Goal: Transaction & Acquisition: Purchase product/service

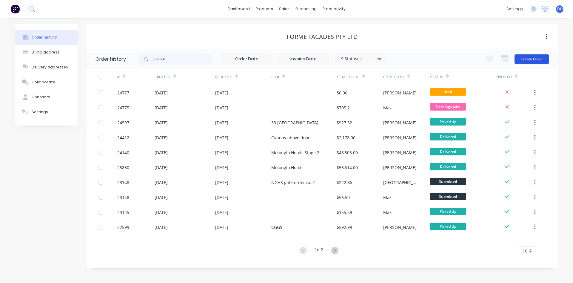
click at [535, 58] on button "Create Order" at bounding box center [532, 59] width 35 height 10
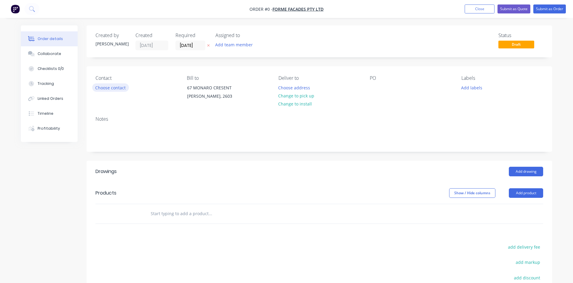
click at [114, 89] on button "Choose contact" at bounding box center [110, 87] width 37 height 8
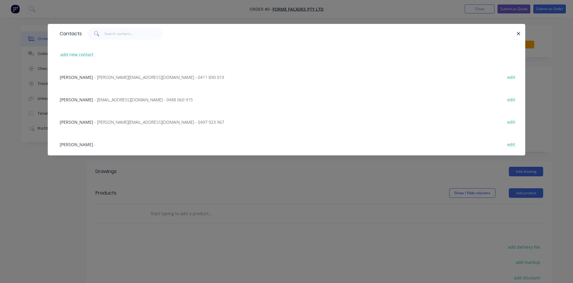
click at [99, 99] on span "- [EMAIL_ADDRESS][DOMAIN_NAME] - 0488 060 915" at bounding box center [143, 100] width 99 height 6
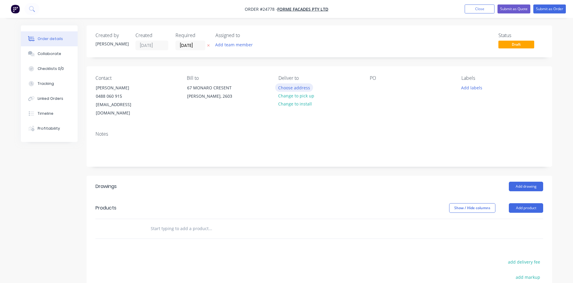
click at [300, 87] on button "Choose address" at bounding box center [294, 87] width 38 height 8
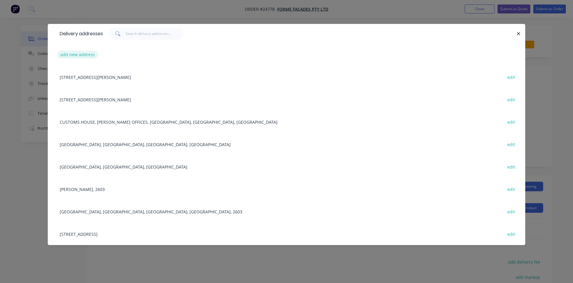
click at [73, 56] on button "add new address" at bounding box center [77, 54] width 41 height 8
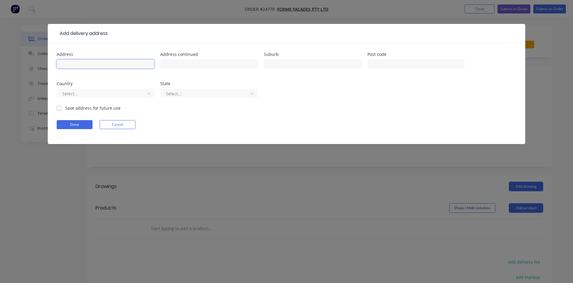
click at [78, 62] on input "text" at bounding box center [106, 63] width 98 height 9
type input "[STREET_ADDRESS]"
type input "Airport"
click at [78, 127] on button "Done" at bounding box center [75, 124] width 36 height 9
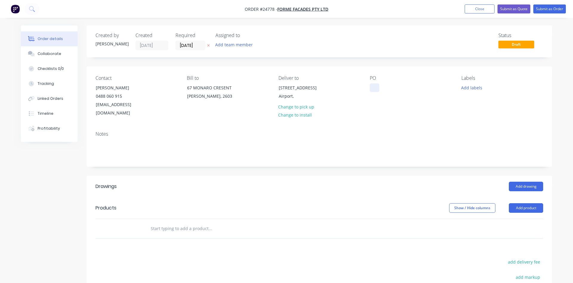
click at [374, 88] on div at bounding box center [375, 87] width 10 height 9
click at [526, 182] on button "Add drawing" at bounding box center [526, 187] width 34 height 10
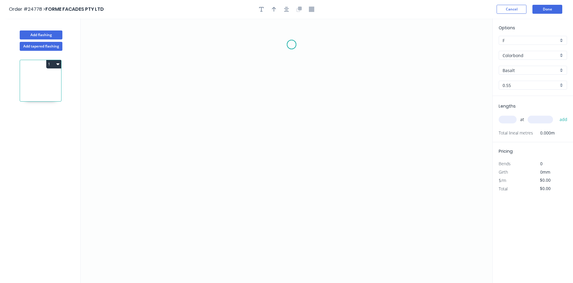
click at [292, 45] on icon "0" at bounding box center [287, 151] width 412 height 264
click at [291, 114] on icon "0" at bounding box center [287, 151] width 412 height 264
click at [227, 122] on icon "0 ?" at bounding box center [287, 151] width 412 height 264
click at [224, 174] on icon "0 ? ? ? º" at bounding box center [287, 151] width 412 height 264
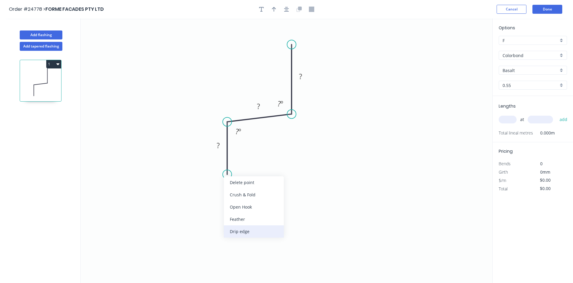
click at [234, 231] on div "Drip edge" at bounding box center [254, 231] width 60 height 12
drag, startPoint x: 204, startPoint y: 162, endPoint x: 235, endPoint y: 177, distance: 34.3
click at [235, 177] on rect at bounding box center [245, 179] width 25 height 12
click at [221, 146] on rect at bounding box center [218, 146] width 12 height 8
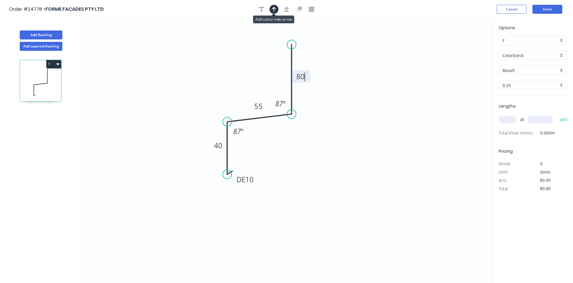
click at [271, 8] on button "button" at bounding box center [274, 9] width 9 height 9
type input "$9.02"
drag, startPoint x: 462, startPoint y: 47, endPoint x: 266, endPoint y: 70, distance: 197.6
click at [266, 70] on icon at bounding box center [259, 63] width 17 height 17
click at [561, 55] on div "Colorbond" at bounding box center [533, 55] width 68 height 9
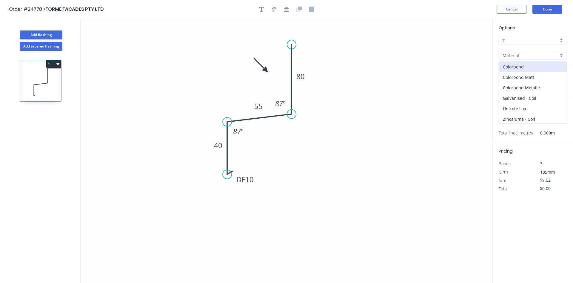
click at [533, 79] on div "Colorbond Matt" at bounding box center [533, 77] width 68 height 10
type input "Colorbond Matt"
type input "$11.63"
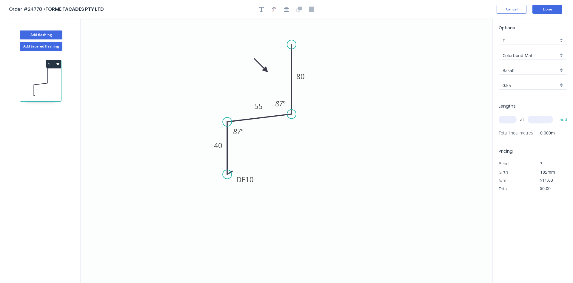
click at [559, 69] on div "Basalt" at bounding box center [533, 70] width 68 height 9
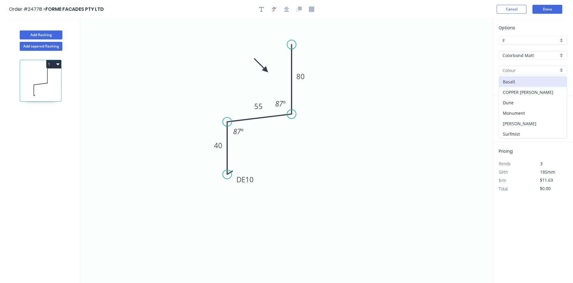
click at [532, 124] on div "[PERSON_NAME]" at bounding box center [533, 123] width 68 height 10
type input "[PERSON_NAME]"
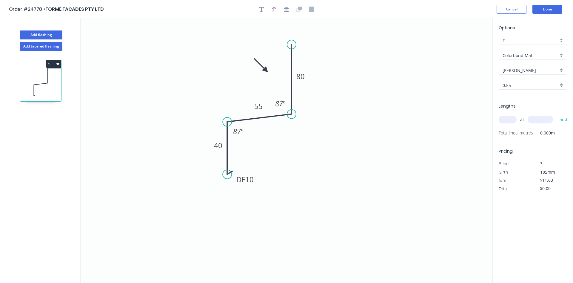
click at [507, 118] on input "text" at bounding box center [508, 120] width 18 height 8
type input "2"
type input "4000"
click at [557, 114] on button "add" at bounding box center [564, 119] width 14 height 10
type input "$93.04"
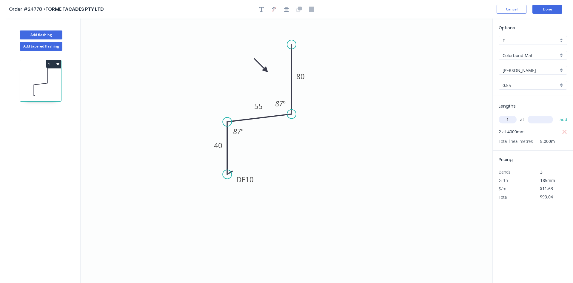
type input "1"
type input "8000"
click at [557, 114] on button "add" at bounding box center [564, 119] width 14 height 10
click at [59, 64] on icon "button" at bounding box center [57, 64] width 3 height 2
click at [40, 75] on div "Duplicate" at bounding box center [33, 79] width 46 height 9
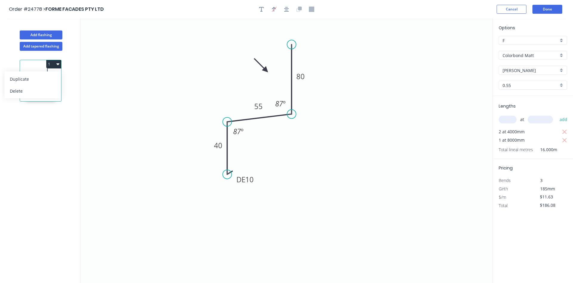
type input "$0.00"
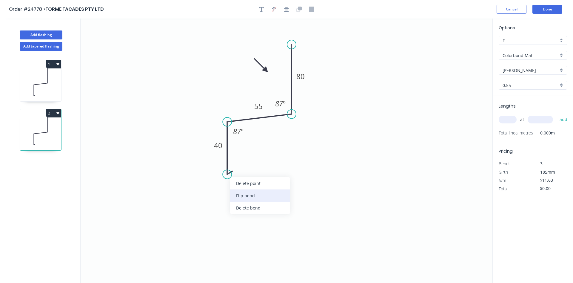
click at [248, 193] on div "Flip bend" at bounding box center [260, 195] width 60 height 12
click at [243, 208] on div "Delete bend" at bounding box center [258, 208] width 60 height 12
click at [240, 194] on div "Crush & Fold" at bounding box center [257, 196] width 60 height 12
drag, startPoint x: 205, startPoint y: 163, endPoint x: 237, endPoint y: 173, distance: 33.4
click at [237, 174] on rect at bounding box center [248, 174] width 24 height 12
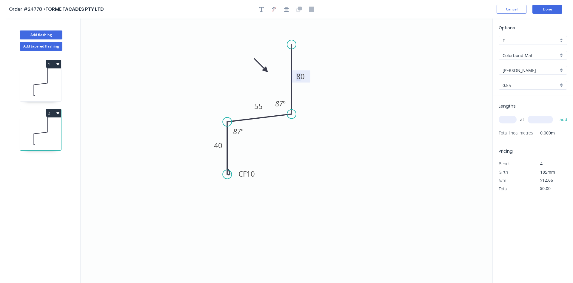
click at [300, 80] on tspan "80" at bounding box center [301, 76] width 8 height 10
click at [41, 76] on icon at bounding box center [40, 82] width 41 height 38
type input "$11.63"
type input "$186.08"
click at [39, 131] on icon at bounding box center [40, 131] width 41 height 38
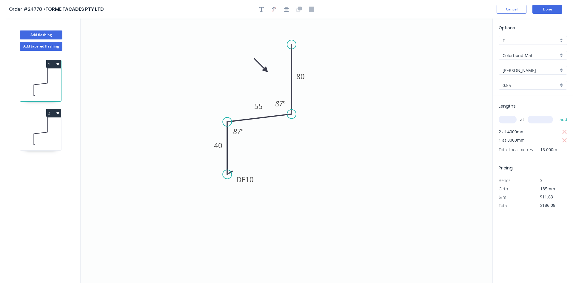
type input "$12.66"
type input "$0.00"
click at [506, 120] on input "text" at bounding box center [508, 120] width 18 height 8
type input "1"
type input "4800"
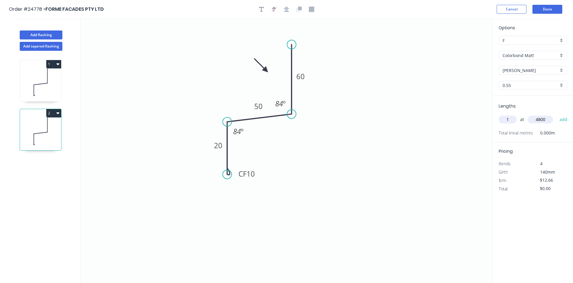
click at [557, 114] on button "add" at bounding box center [564, 119] width 14 height 10
type input "$60.77"
type input "7"
type input "6000"
click at [557, 114] on button "add" at bounding box center [564, 119] width 14 height 10
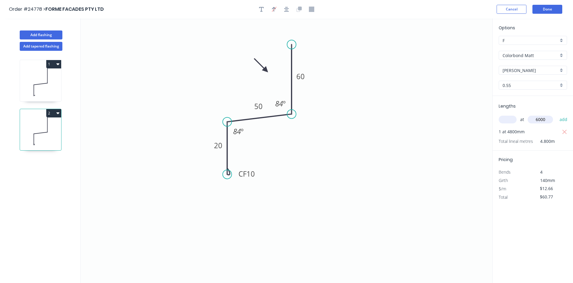
type input "$592.49"
click at [563, 57] on div "Colorbond Matt" at bounding box center [533, 55] width 68 height 9
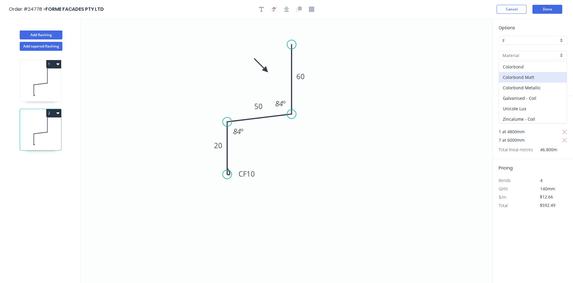
click at [543, 64] on div "Colorbond" at bounding box center [533, 67] width 68 height 10
type input "Colorbond"
type input "$10.02"
type input "$468.94"
click at [561, 70] on div "[PERSON_NAME]" at bounding box center [533, 70] width 68 height 9
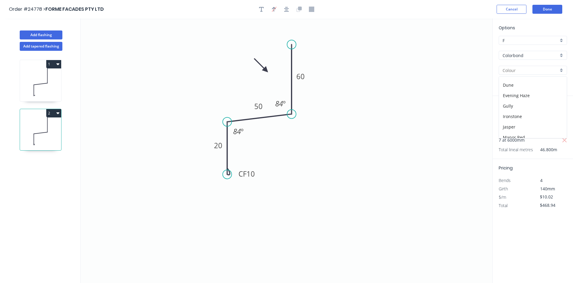
scroll to position [68, 0]
click at [524, 106] on div "Ironstone" at bounding box center [533, 107] width 68 height 10
type input "Ironstone"
click at [560, 40] on div "F" at bounding box center [533, 40] width 68 height 9
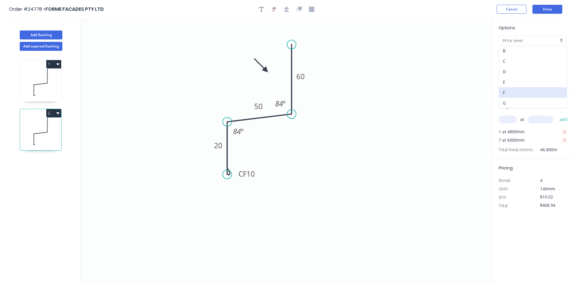
click at [512, 101] on div "G" at bounding box center [533, 103] width 68 height 10
type input "G"
type input "$8.11"
type input "$379.55"
click at [52, 85] on icon at bounding box center [40, 82] width 41 height 38
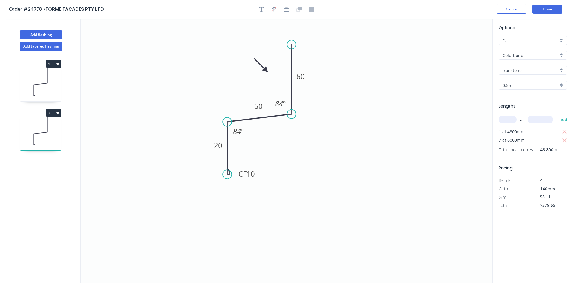
type input "F"
type input "Colorbond Matt"
type input "[PERSON_NAME]"
type input "$11.63"
type input "$186.08"
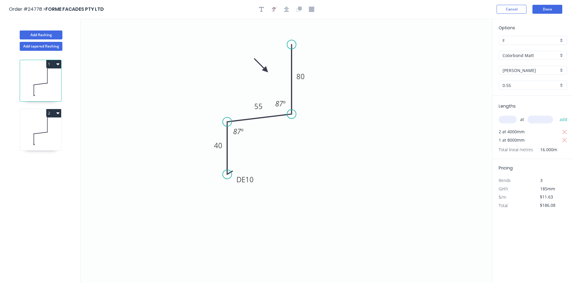
click at [563, 42] on div "F" at bounding box center [533, 40] width 68 height 9
click at [515, 101] on div "G" at bounding box center [533, 103] width 68 height 10
type input "G"
type input "$10.09"
type input "$161.44"
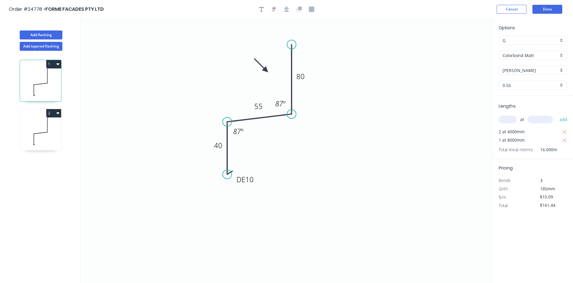
click at [38, 128] on icon at bounding box center [40, 131] width 41 height 38
type input "Colorbond"
type input "Ironstone"
type input "$8.11"
click at [52, 111] on button "2" at bounding box center [53, 113] width 15 height 8
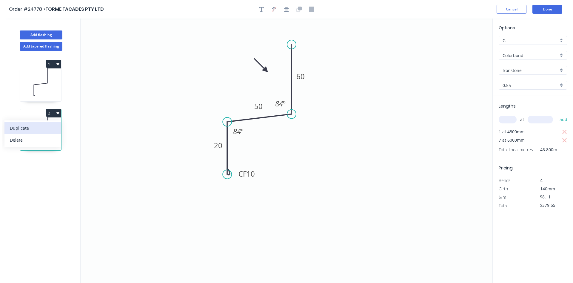
click at [33, 128] on div "Duplicate" at bounding box center [33, 128] width 46 height 9
type input "$0.00"
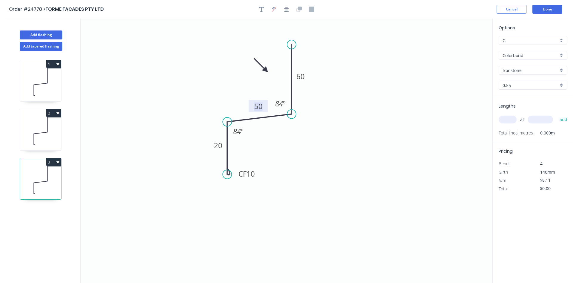
click at [257, 108] on tspan "50" at bounding box center [258, 106] width 8 height 10
click at [510, 121] on input "text" at bounding box center [508, 120] width 18 height 8
type input "2"
type input "6000"
click at [557, 114] on button "add" at bounding box center [564, 119] width 14 height 10
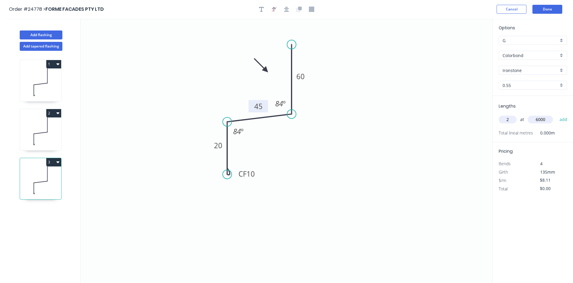
type input "$97.32"
click at [552, 8] on button "Done" at bounding box center [548, 9] width 30 height 9
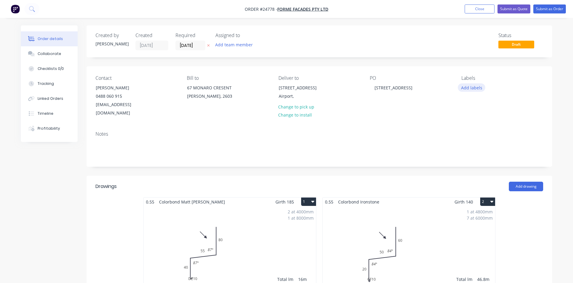
click at [475, 87] on button "Add labels" at bounding box center [471, 87] width 27 height 8
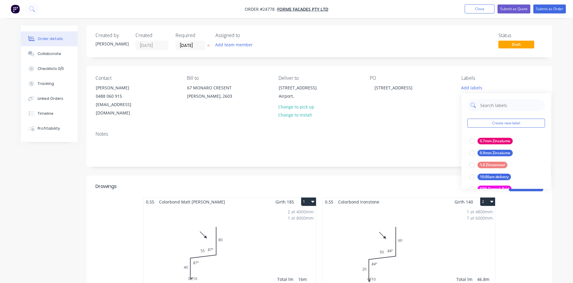
click at [491, 109] on input "text" at bounding box center [511, 105] width 62 height 12
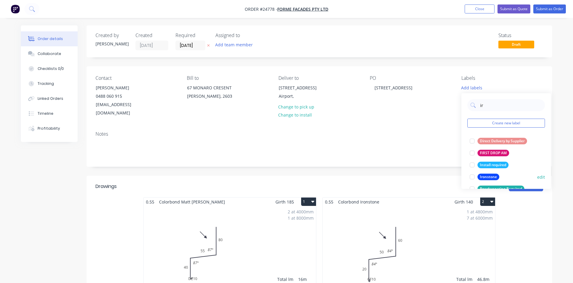
click at [473, 177] on div at bounding box center [473, 177] width 12 height 12
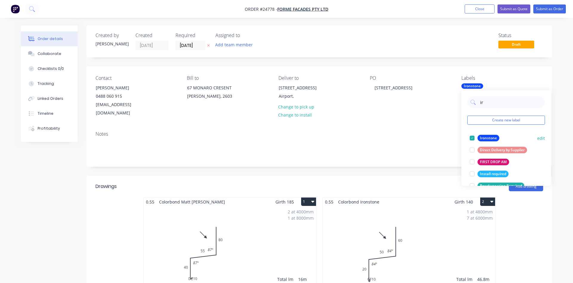
type input "i"
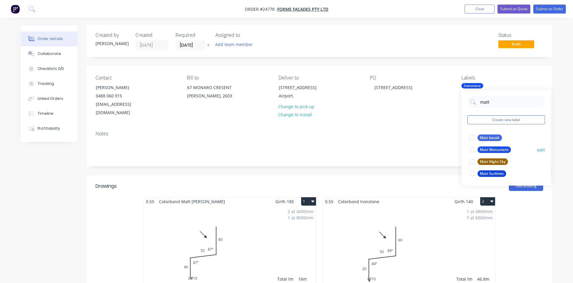
scroll to position [30, 0]
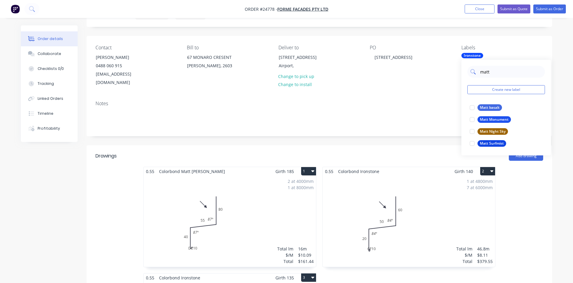
drag, startPoint x: 490, startPoint y: 74, endPoint x: 465, endPoint y: 70, distance: 25.5
click at [480, 70] on input "matt" at bounding box center [511, 72] width 62 height 12
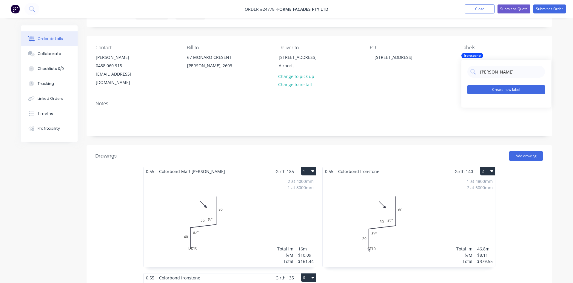
type input "[PERSON_NAME]"
click at [486, 86] on button "Create new label" at bounding box center [507, 89] width 78 height 9
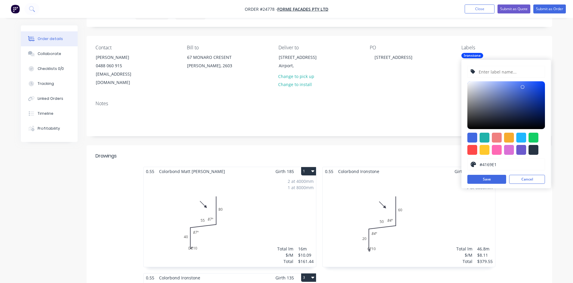
click at [505, 73] on input "text" at bounding box center [510, 71] width 64 height 11
type input "[PERSON_NAME]"
click at [508, 133] on div at bounding box center [509, 138] width 10 height 10
type input "#F6AB2F"
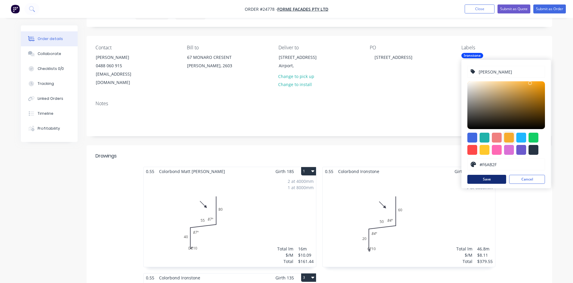
click at [501, 179] on button "Save" at bounding box center [487, 179] width 39 height 9
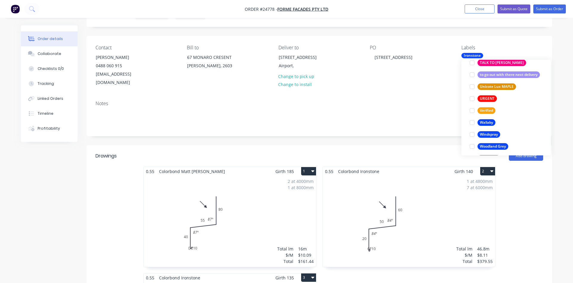
scroll to position [1207, 0]
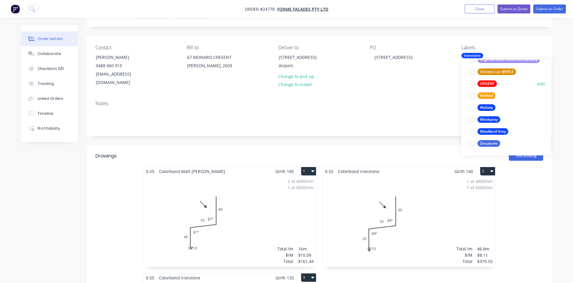
click at [472, 85] on div at bounding box center [473, 84] width 12 height 12
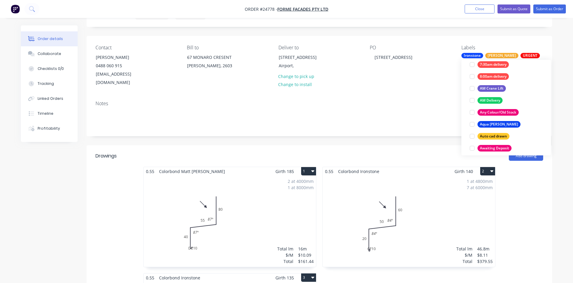
scroll to position [136, 0]
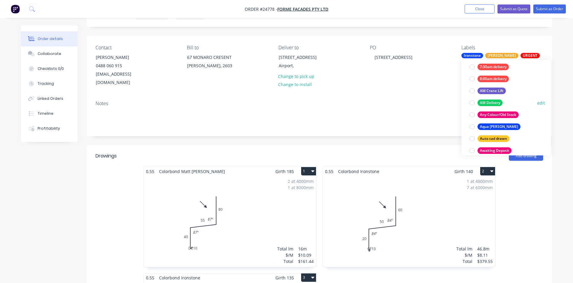
click at [470, 103] on div at bounding box center [473, 103] width 12 height 12
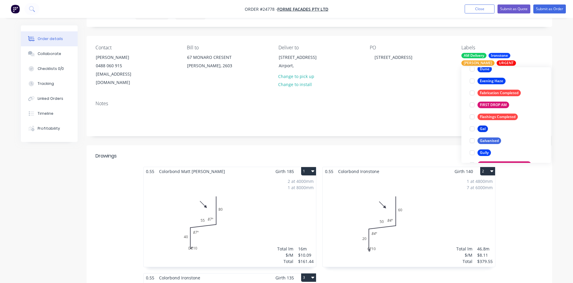
scroll to position [481, 0]
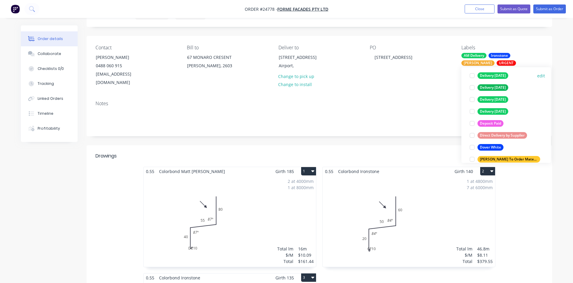
click at [472, 76] on div at bounding box center [473, 76] width 12 height 12
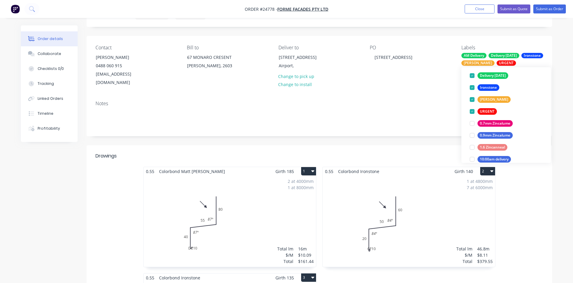
click at [428, 99] on div "Notes" at bounding box center [320, 116] width 466 height 40
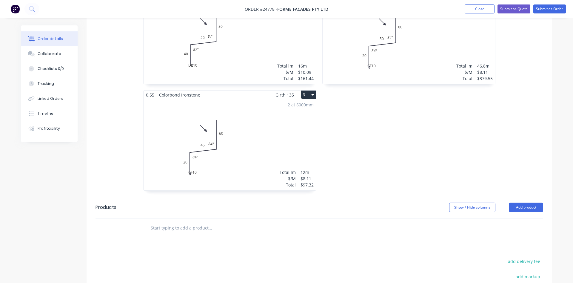
scroll to position [274, 0]
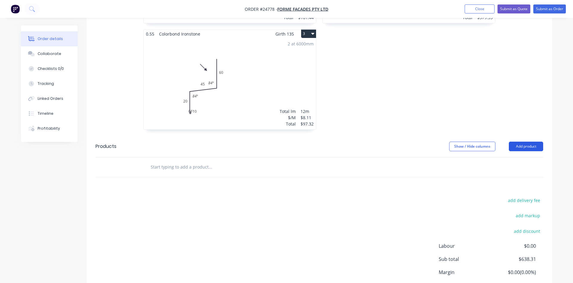
click at [535, 142] on button "Add product" at bounding box center [526, 147] width 34 height 10
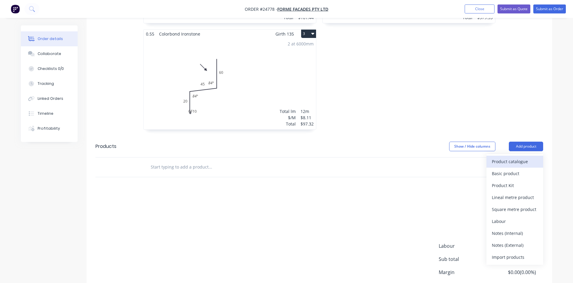
click at [514, 157] on div "Product catalogue" at bounding box center [515, 161] width 46 height 9
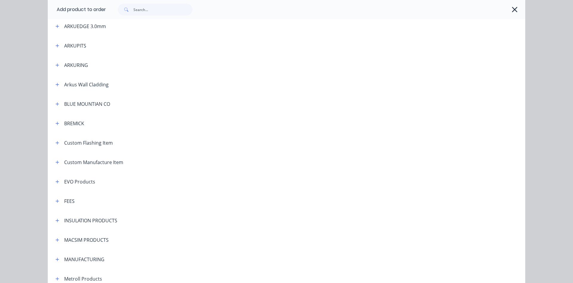
scroll to position [306, 0]
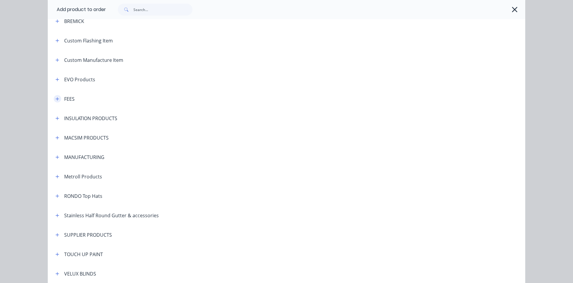
click at [59, 99] on icon "button" at bounding box center [58, 99] width 4 height 4
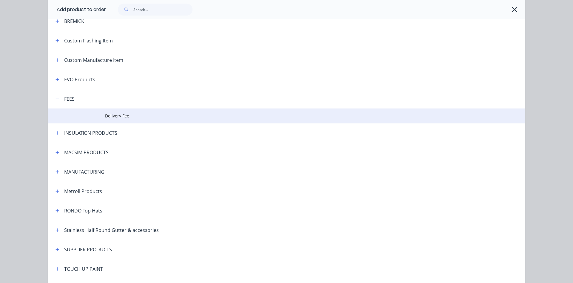
click at [110, 116] on span "Delivery Fee" at bounding box center [273, 116] width 336 height 6
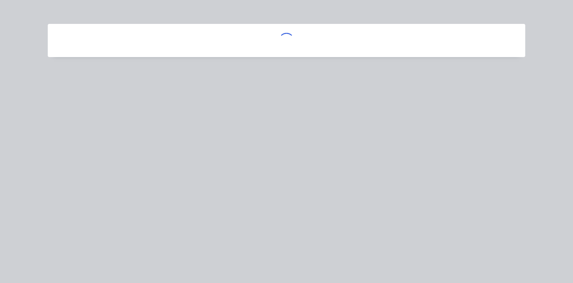
scroll to position [0, 0]
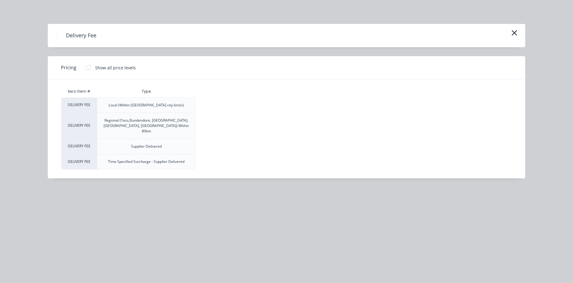
click at [88, 66] on div at bounding box center [88, 68] width 12 height 12
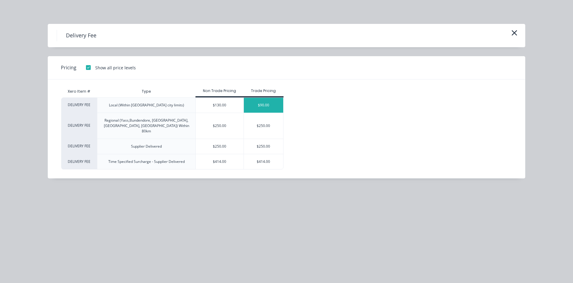
click at [276, 108] on div "$90.00" at bounding box center [264, 105] width 40 height 15
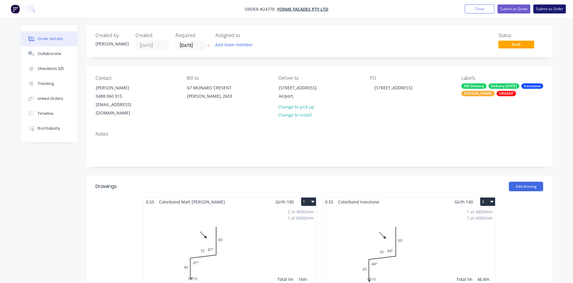
click at [548, 9] on button "Submit as Order" at bounding box center [550, 8] width 33 height 9
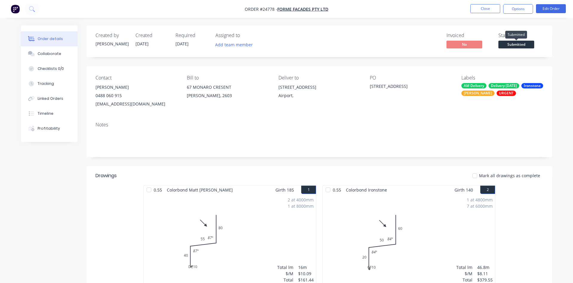
click at [519, 47] on span "Submitted" at bounding box center [517, 44] width 36 height 7
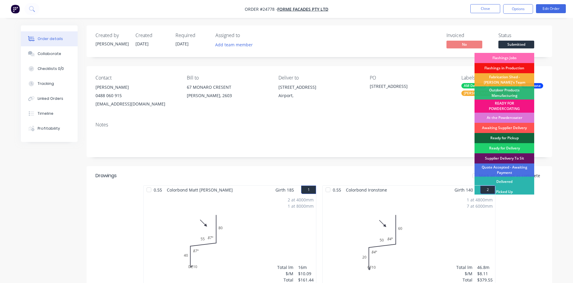
click at [511, 59] on div "Flashings Jobs" at bounding box center [505, 58] width 60 height 10
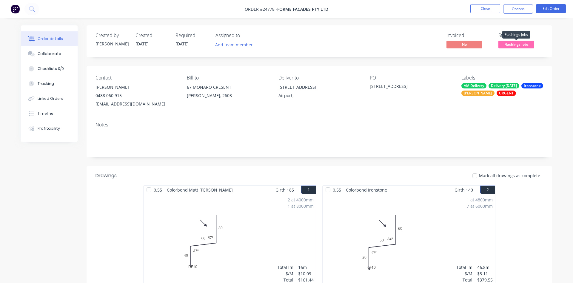
click at [518, 47] on span "Flashings Jobs" at bounding box center [517, 44] width 36 height 7
click at [490, 10] on button "Close" at bounding box center [486, 8] width 30 height 9
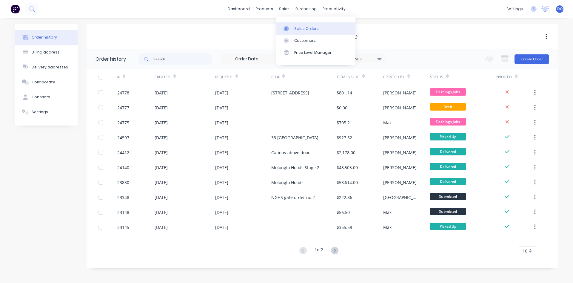
click at [300, 28] on div "Sales Orders" at bounding box center [306, 28] width 24 height 5
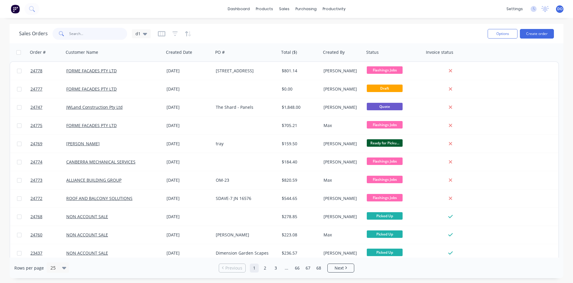
click at [105, 36] on input "text" at bounding box center [98, 34] width 58 height 12
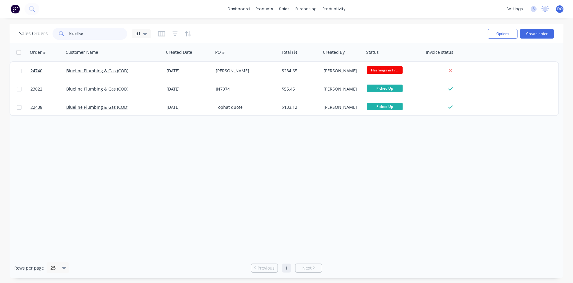
drag, startPoint x: 87, startPoint y: 35, endPoint x: 49, endPoint y: 31, distance: 38.5
click at [69, 31] on input "blueline" at bounding box center [98, 34] width 58 height 12
click at [296, 26] on div "Sales Orders" at bounding box center [306, 28] width 24 height 5
click at [326, 25] on link "Sales Orders" at bounding box center [316, 28] width 79 height 12
drag, startPoint x: 96, startPoint y: 32, endPoint x: 27, endPoint y: 26, distance: 69.3
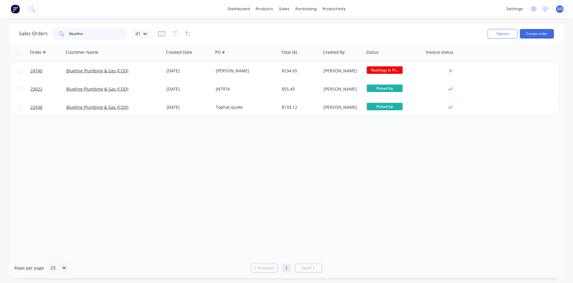
click at [69, 33] on input "blueline" at bounding box center [98, 34] width 58 height 12
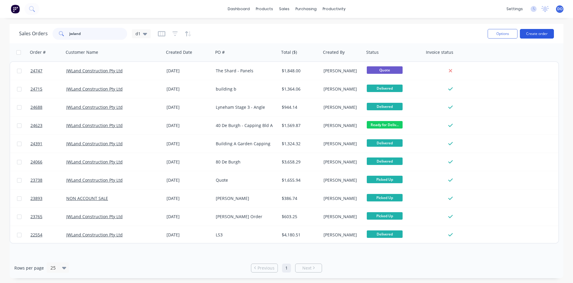
type input "jwland"
click at [537, 35] on button "Create order" at bounding box center [537, 34] width 34 height 10
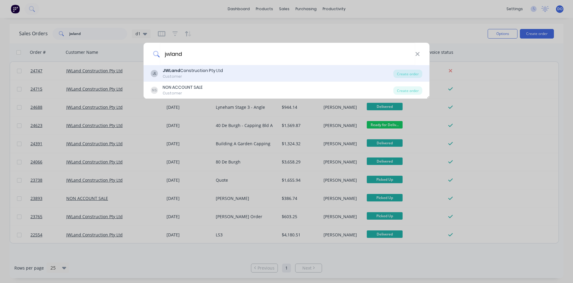
type input "jwland"
click at [240, 72] on div "JL JWLand Construction Pty Ltd Customer" at bounding box center [272, 73] width 243 height 12
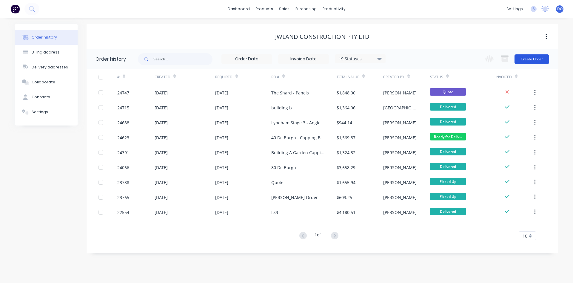
click at [536, 63] on button "Create Order" at bounding box center [532, 59] width 35 height 10
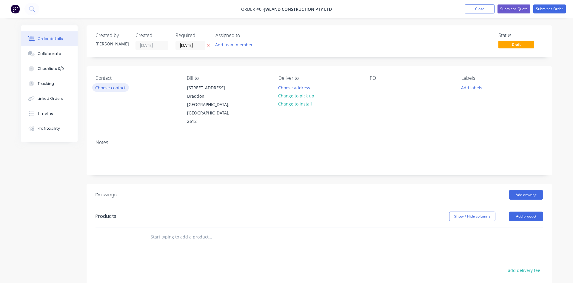
click at [105, 90] on button "Choose contact" at bounding box center [110, 87] width 37 height 8
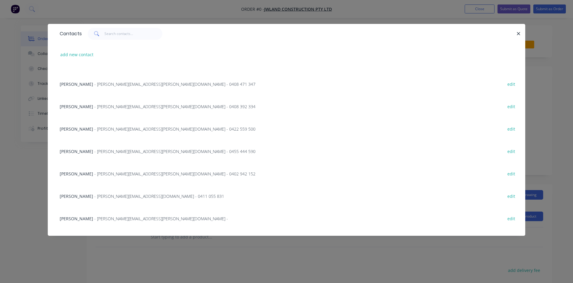
scroll to position [68, 0]
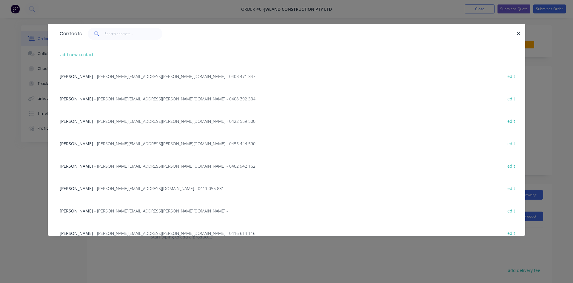
click at [94, 119] on span "- [PERSON_NAME][EMAIL_ADDRESS][PERSON_NAME][DOMAIN_NAME] - 0422 559 500" at bounding box center [174, 121] width 161 height 6
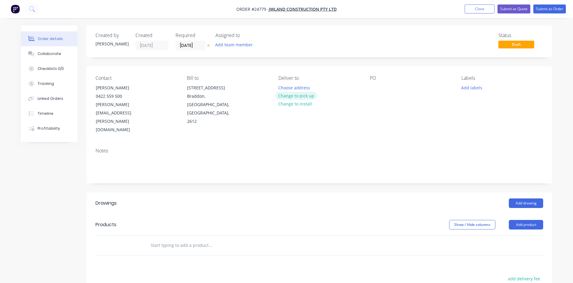
click at [296, 96] on button "Change to pick up" at bounding box center [296, 96] width 42 height 8
click at [521, 198] on button "Add drawing" at bounding box center [526, 203] width 34 height 10
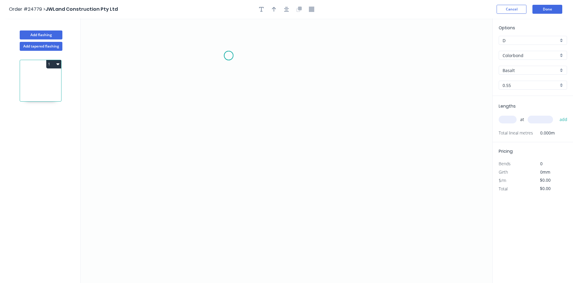
click at [229, 56] on icon "0" at bounding box center [287, 151] width 412 height 264
click at [229, 77] on icon "0" at bounding box center [287, 151] width 412 height 264
click at [240, 96] on icon "0 ?" at bounding box center [287, 151] width 412 height 264
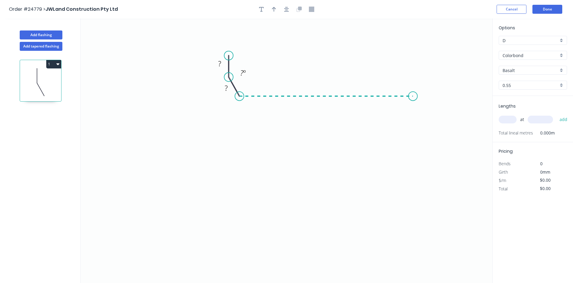
click at [413, 98] on icon "0 ? ? ? º" at bounding box center [287, 151] width 412 height 264
click at [330, 105] on rect at bounding box center [326, 103] width 12 height 8
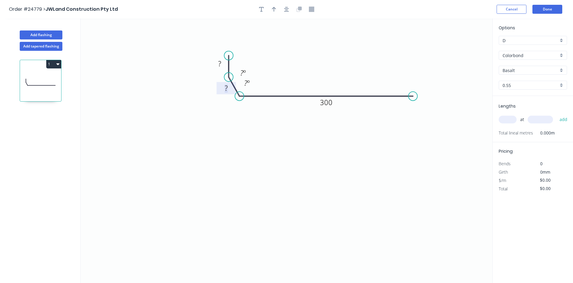
click at [224, 88] on rect at bounding box center [226, 88] width 12 height 8
type input "$16.80"
click at [244, 83] on tspan "?" at bounding box center [245, 83] width 3 height 10
click at [240, 71] on tspan "?" at bounding box center [241, 73] width 3 height 10
drag, startPoint x: 236, startPoint y: 69, endPoint x: 232, endPoint y: 65, distance: 5.1
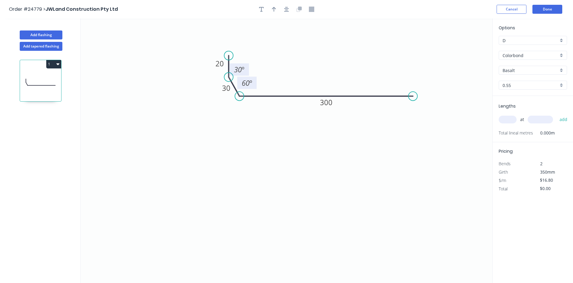
click at [232, 65] on rect at bounding box center [239, 69] width 19 height 12
click at [253, 85] on rect at bounding box center [247, 83] width 12 height 8
drag, startPoint x: 255, startPoint y: 85, endPoint x: 258, endPoint y: 90, distance: 5.4
click at [258, 90] on rect at bounding box center [249, 87] width 19 height 12
click at [295, 122] on icon "0 20 30 300 30 º 60 º" at bounding box center [287, 151] width 412 height 264
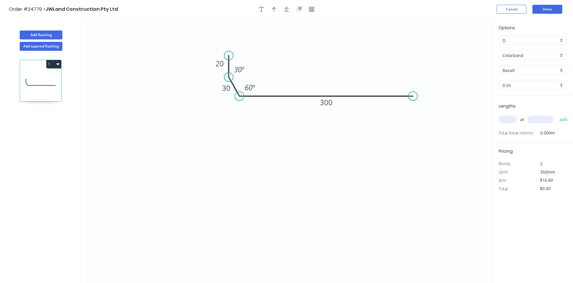
click at [562, 54] on div "Colorbond" at bounding box center [533, 55] width 68 height 9
click at [529, 116] on div "Zincalume - Coil" at bounding box center [533, 119] width 68 height 10
type input "Zincalume - Coil"
type input "Zinc"
type input "$17.51"
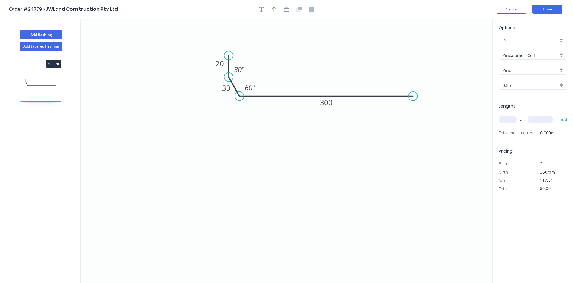
click at [563, 83] on div "0.55" at bounding box center [533, 85] width 68 height 9
click at [518, 114] on div "0.95" at bounding box center [533, 117] width 68 height 10
type input "0.95"
type input "$27.87"
drag, startPoint x: 510, startPoint y: 119, endPoint x: 534, endPoint y: 105, distance: 28.2
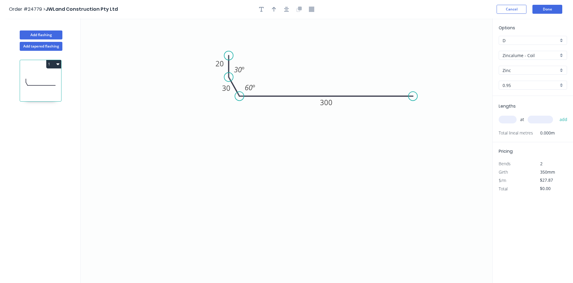
click at [510, 119] on input "text" at bounding box center [508, 120] width 18 height 8
type input "3"
type input "3000"
click at [557, 114] on button "add" at bounding box center [564, 119] width 14 height 10
type input "$250.83"
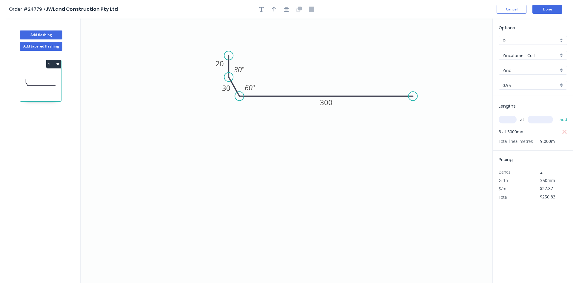
click at [562, 86] on div "0.95" at bounding box center [533, 85] width 68 height 9
click at [522, 107] on div "0.75" at bounding box center [533, 107] width 68 height 10
type input "0.75"
type input "$23.33"
type input "$209.97"
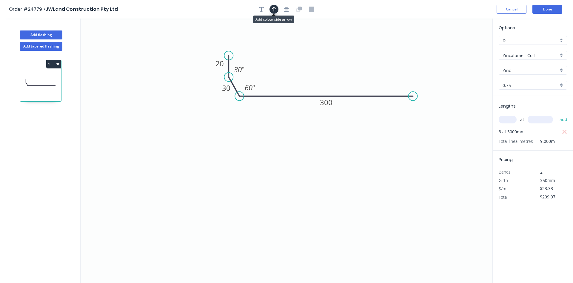
click at [274, 12] on icon "button" at bounding box center [274, 9] width 4 height 5
click at [461, 46] on icon at bounding box center [462, 41] width 5 height 19
drag, startPoint x: 463, startPoint y: 47, endPoint x: 277, endPoint y: 87, distance: 189.7
click at [277, 87] on icon at bounding box center [282, 82] width 17 height 17
click at [561, 86] on div "0.75" at bounding box center [533, 85] width 68 height 9
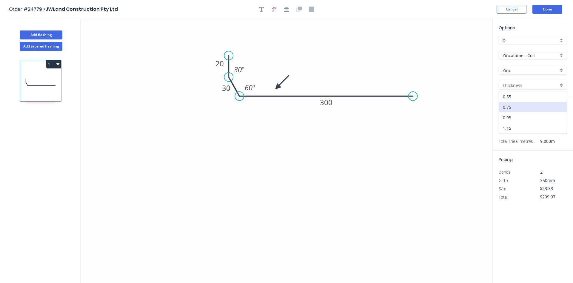
click at [511, 115] on div "0.95" at bounding box center [533, 117] width 68 height 10
type input "0.95"
type input "$27.87"
type input "$250.83"
click at [550, 7] on button "Done" at bounding box center [548, 9] width 30 height 9
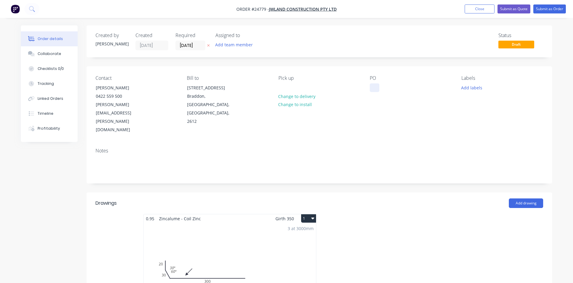
click at [372, 86] on div at bounding box center [375, 87] width 10 height 9
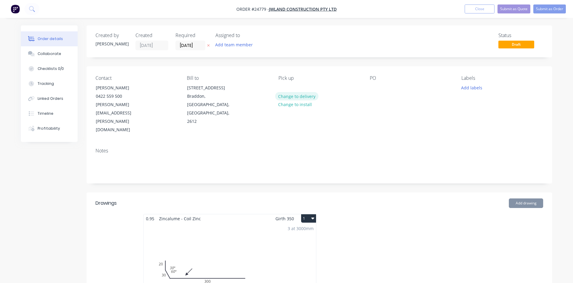
click at [297, 94] on button "Change to delivery" at bounding box center [297, 96] width 44 height 8
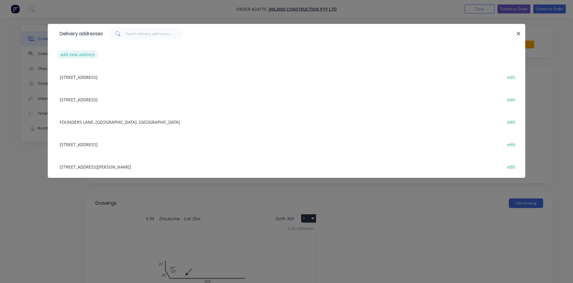
click at [80, 56] on button "add new address" at bounding box center [77, 54] width 41 height 8
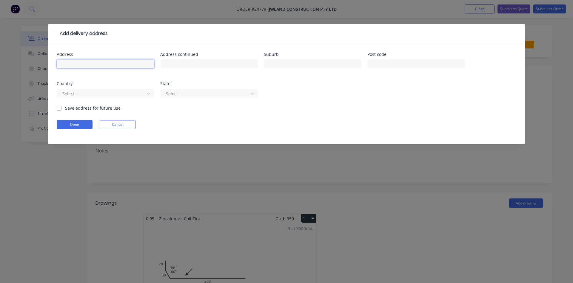
click at [128, 64] on input "text" at bounding box center [106, 63] width 98 height 9
type input "55 [PERSON_NAME]"
type input "Lyneham"
click at [70, 125] on button "Done" at bounding box center [75, 124] width 36 height 9
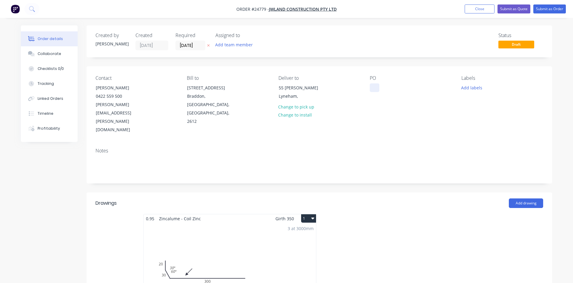
click at [374, 85] on div at bounding box center [375, 87] width 10 height 9
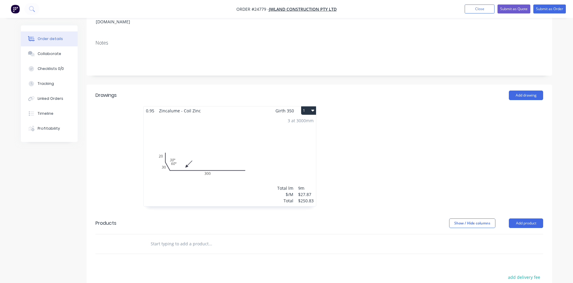
scroll to position [183, 0]
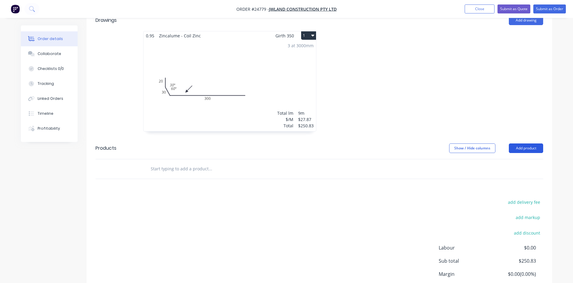
click at [526, 143] on button "Add product" at bounding box center [526, 148] width 34 height 10
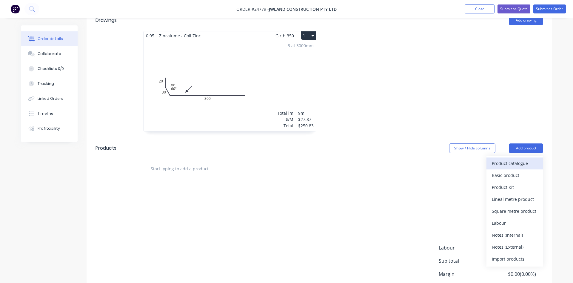
click at [522, 159] on div "Product catalogue" at bounding box center [515, 163] width 46 height 9
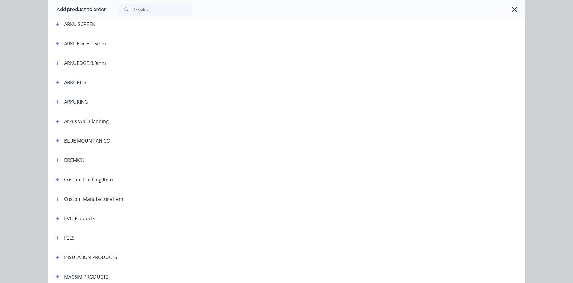
scroll to position [170, 0]
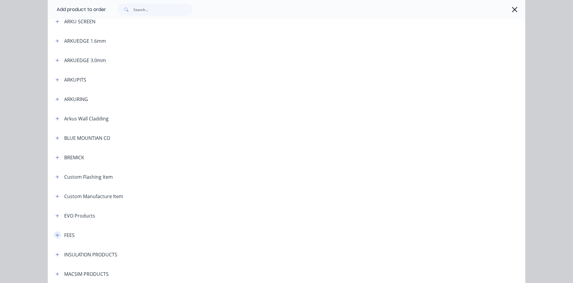
click at [58, 235] on icon "button" at bounding box center [58, 235] width 4 height 4
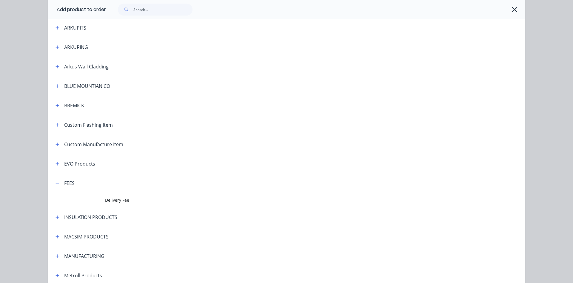
scroll to position [238, 0]
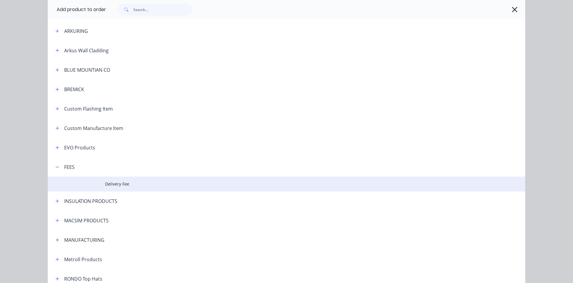
click at [125, 186] on span "Delivery Fee" at bounding box center [273, 184] width 336 height 6
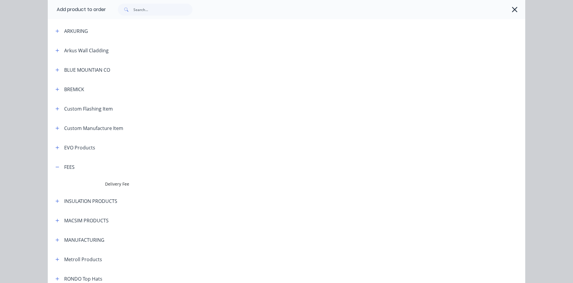
scroll to position [0, 0]
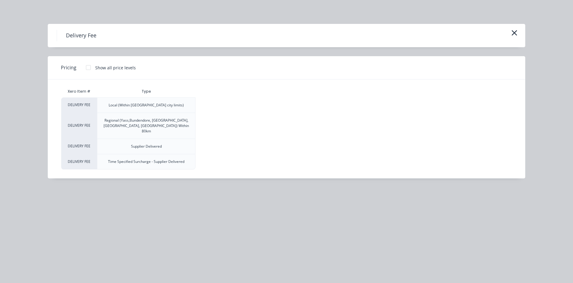
click at [88, 66] on div at bounding box center [88, 68] width 12 height 12
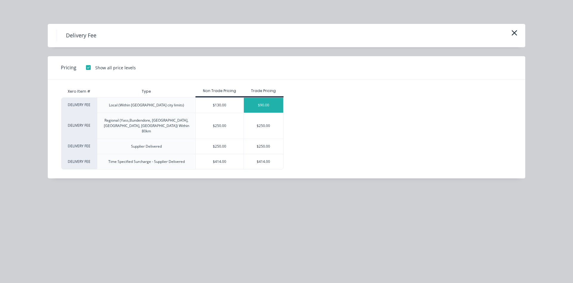
click at [259, 108] on div "$90.00" at bounding box center [264, 105] width 40 height 15
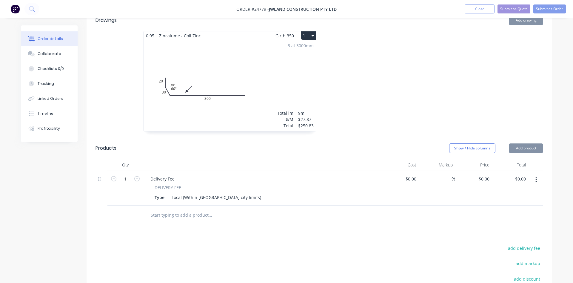
type input "$90.00"
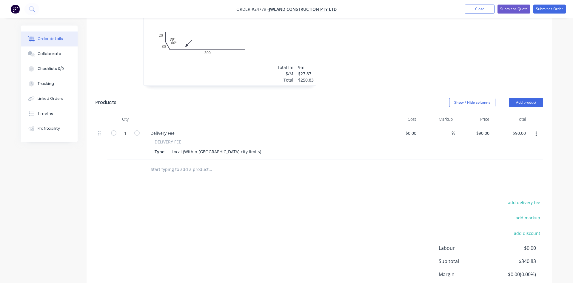
scroll to position [177, 0]
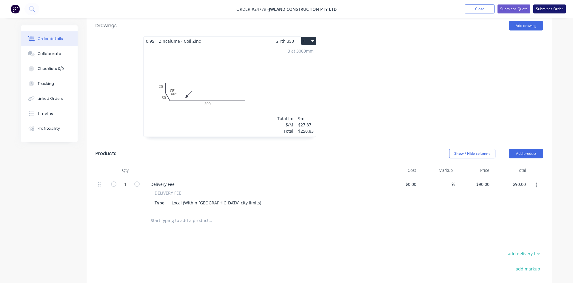
click at [547, 9] on button "Submit as Order" at bounding box center [550, 8] width 33 height 9
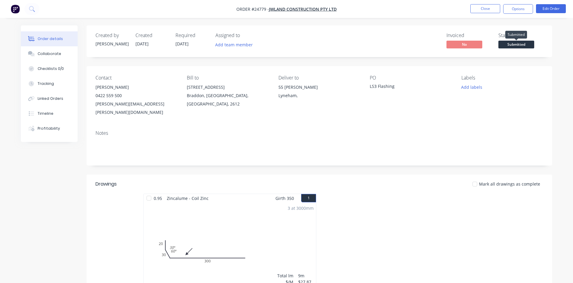
click at [510, 45] on span "Submitted" at bounding box center [517, 44] width 36 height 7
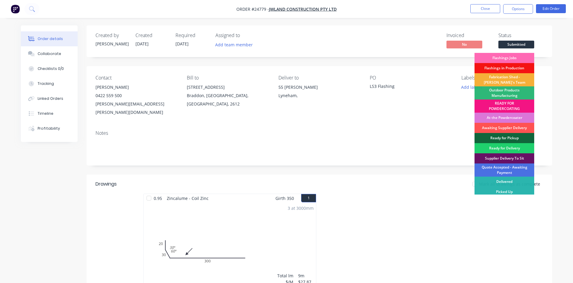
click at [502, 58] on div "Flashings Jobs" at bounding box center [505, 58] width 60 height 10
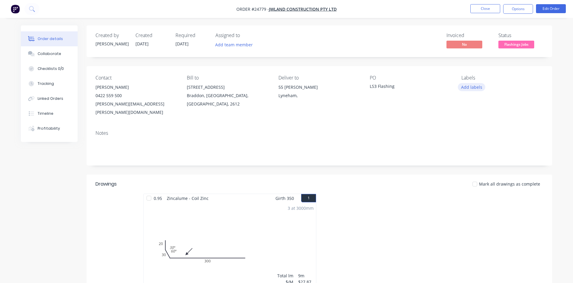
click at [467, 85] on button "Add labels" at bounding box center [471, 87] width 27 height 8
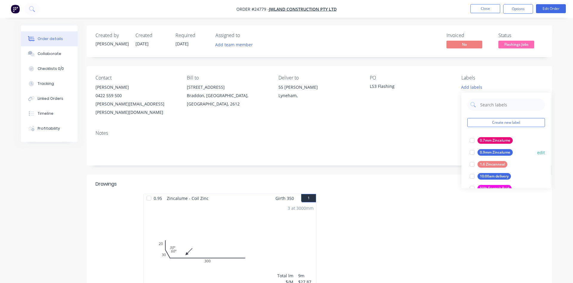
click at [490, 149] on button "0.9mm Zincalume" at bounding box center [492, 152] width 48 height 8
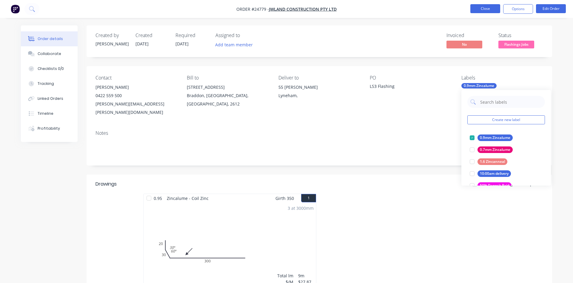
click at [484, 9] on button "Close" at bounding box center [486, 8] width 30 height 9
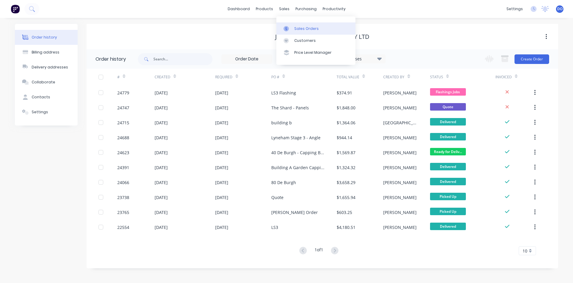
click at [299, 27] on div "Sales Orders" at bounding box center [306, 28] width 24 height 5
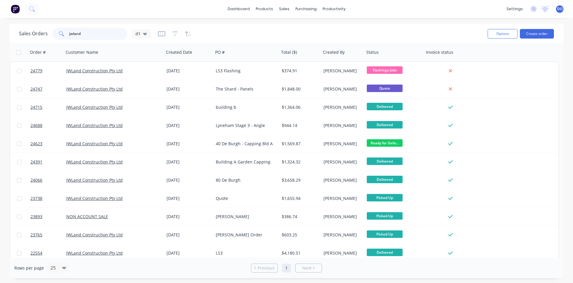
drag, startPoint x: 84, startPoint y: 32, endPoint x: 42, endPoint y: 34, distance: 42.1
click at [69, 30] on input "jwland" at bounding box center [98, 34] width 58 height 12
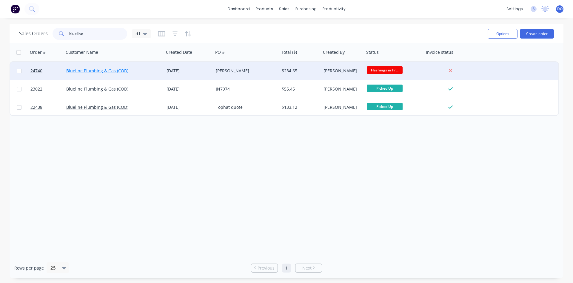
type input "blueline"
click at [99, 71] on link "Blueline Plumbing & Gas (COD)" at bounding box center [97, 71] width 62 height 6
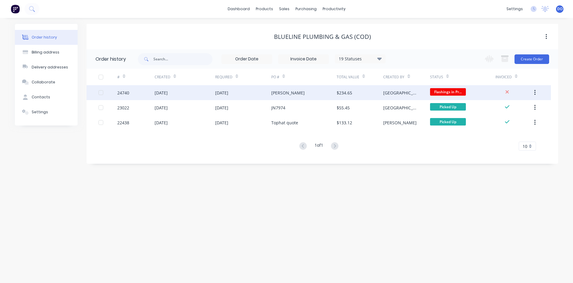
click at [224, 94] on div "[DATE]" at bounding box center [221, 93] width 13 height 6
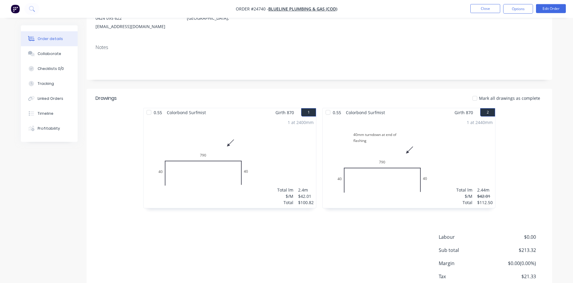
scroll to position [91, 0]
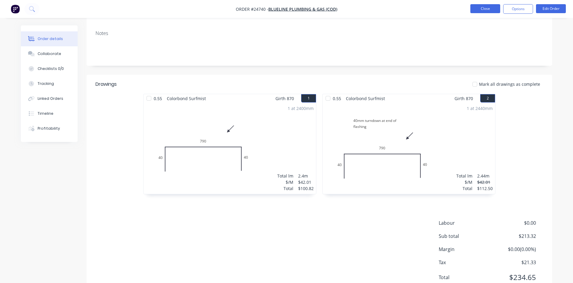
click at [486, 9] on button "Close" at bounding box center [486, 8] width 30 height 9
